Goal: Information Seeking & Learning: Learn about a topic

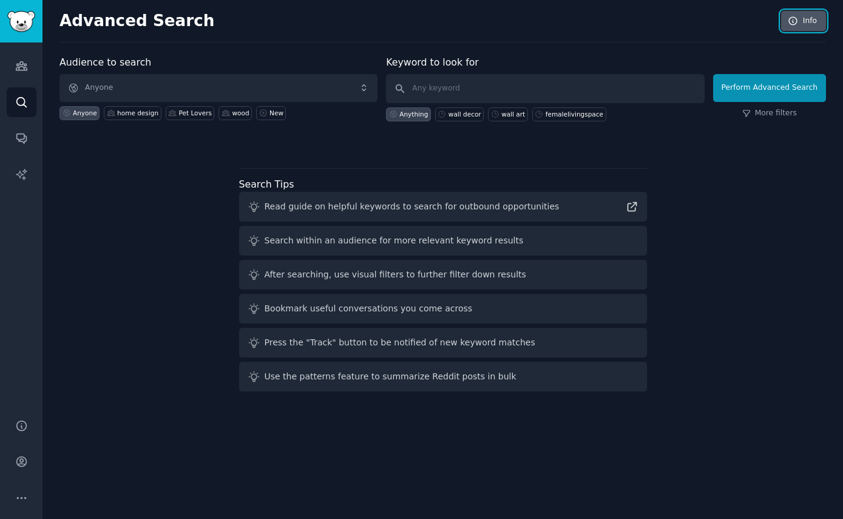
click at [789, 16] on icon at bounding box center [793, 21] width 11 height 11
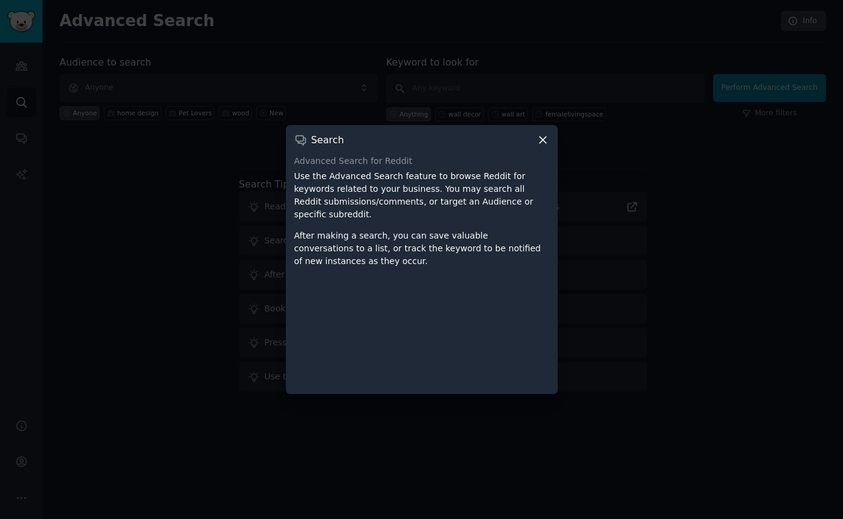
click at [535, 135] on div "Search" at bounding box center [421, 140] width 255 height 13
click at [545, 139] on icon at bounding box center [543, 140] width 13 height 13
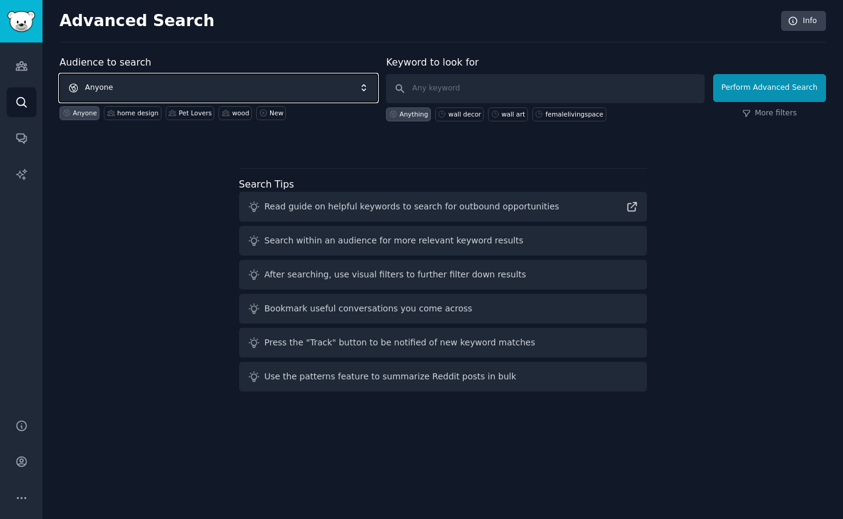
click at [214, 89] on span "Anyone" at bounding box center [218, 88] width 318 height 28
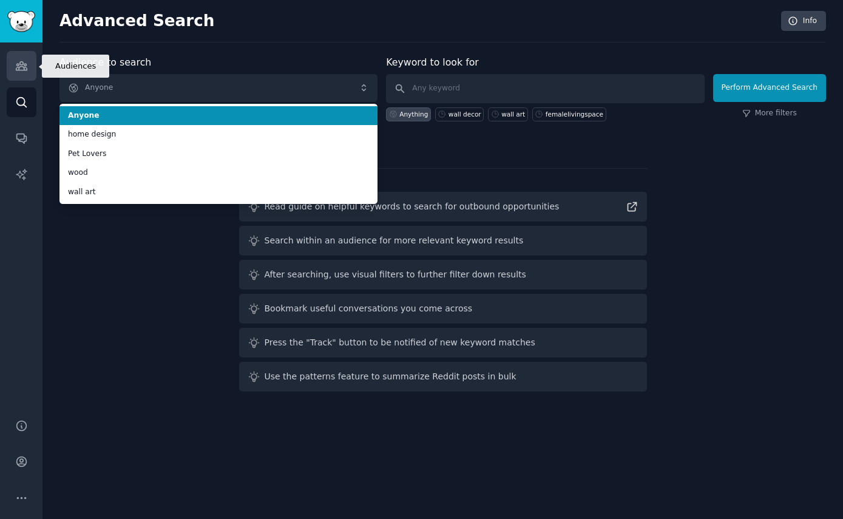
click at [14, 64] on link "Audiences" at bounding box center [22, 66] width 30 height 30
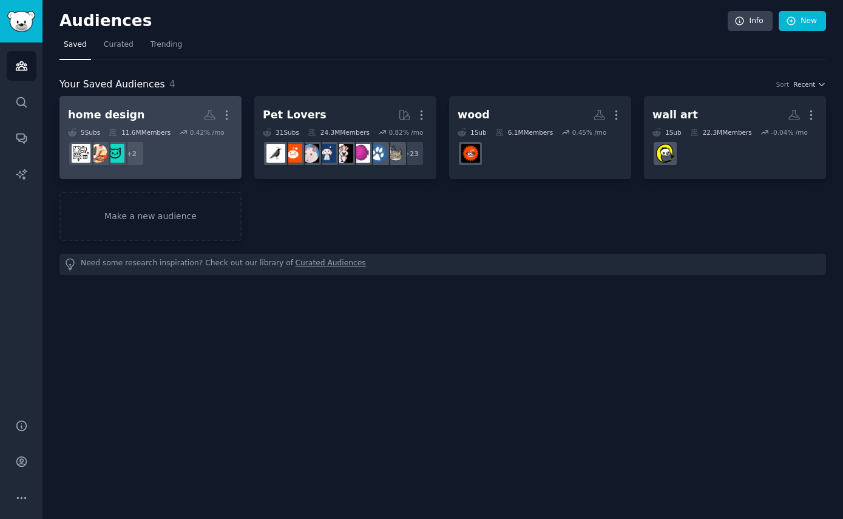
click at [161, 107] on h2 "home design More" at bounding box center [150, 114] width 165 height 21
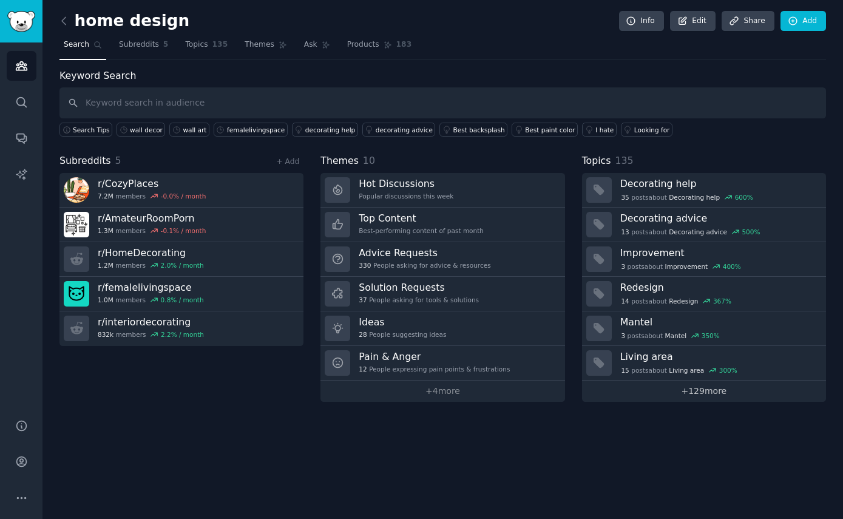
click at [714, 396] on link "+ 129 more" at bounding box center [704, 391] width 244 height 21
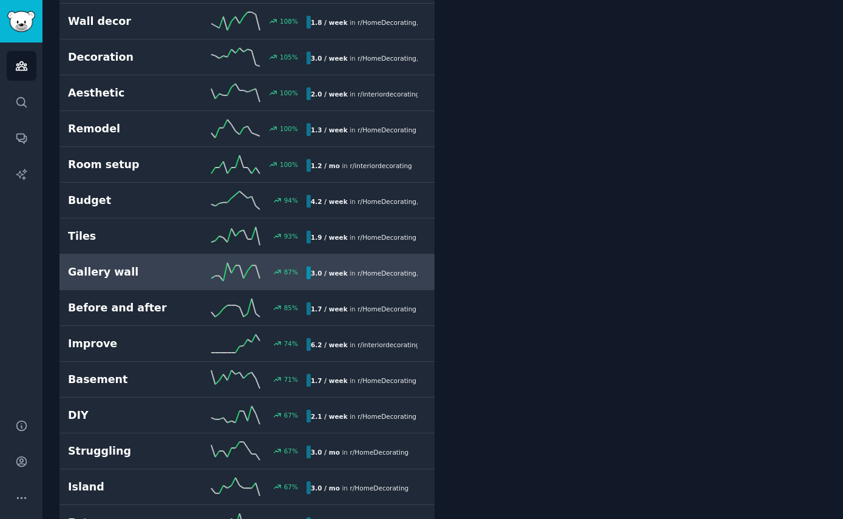
scroll to position [668, 0]
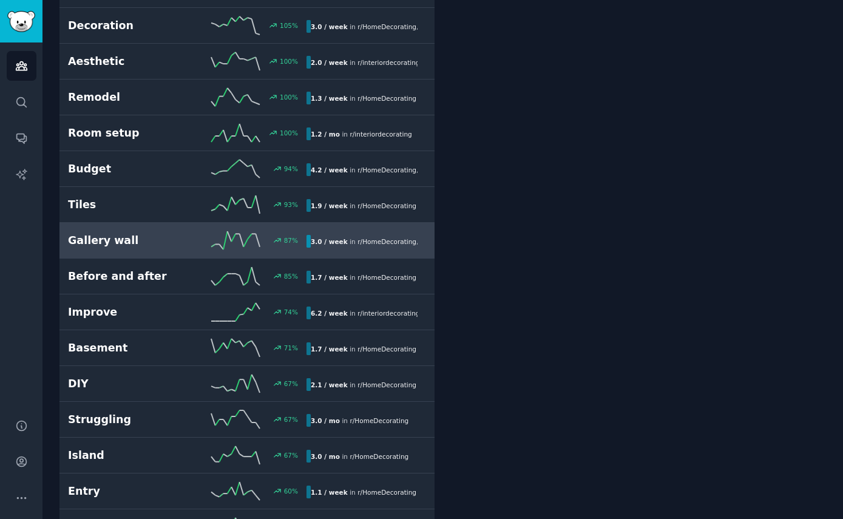
click at [129, 233] on h2 "Gallery wall" at bounding box center [128, 240] width 120 height 15
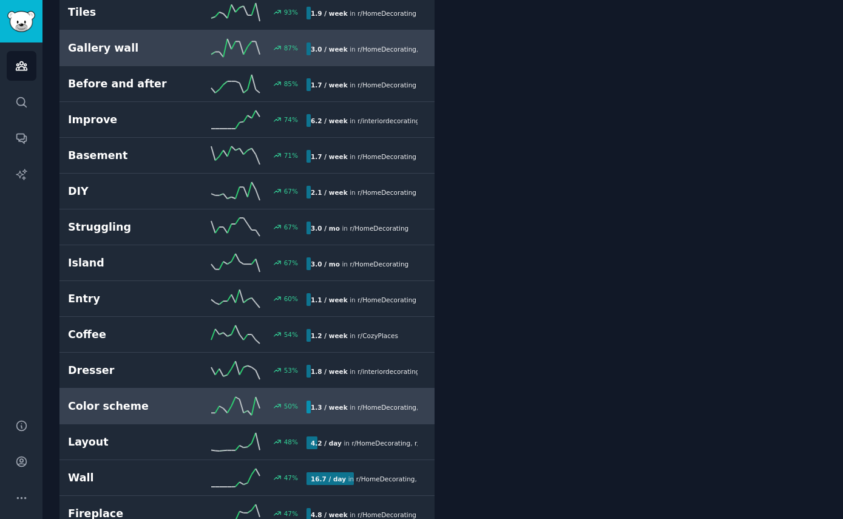
scroll to position [1040, 0]
